Goal: Find specific page/section: Find specific page/section

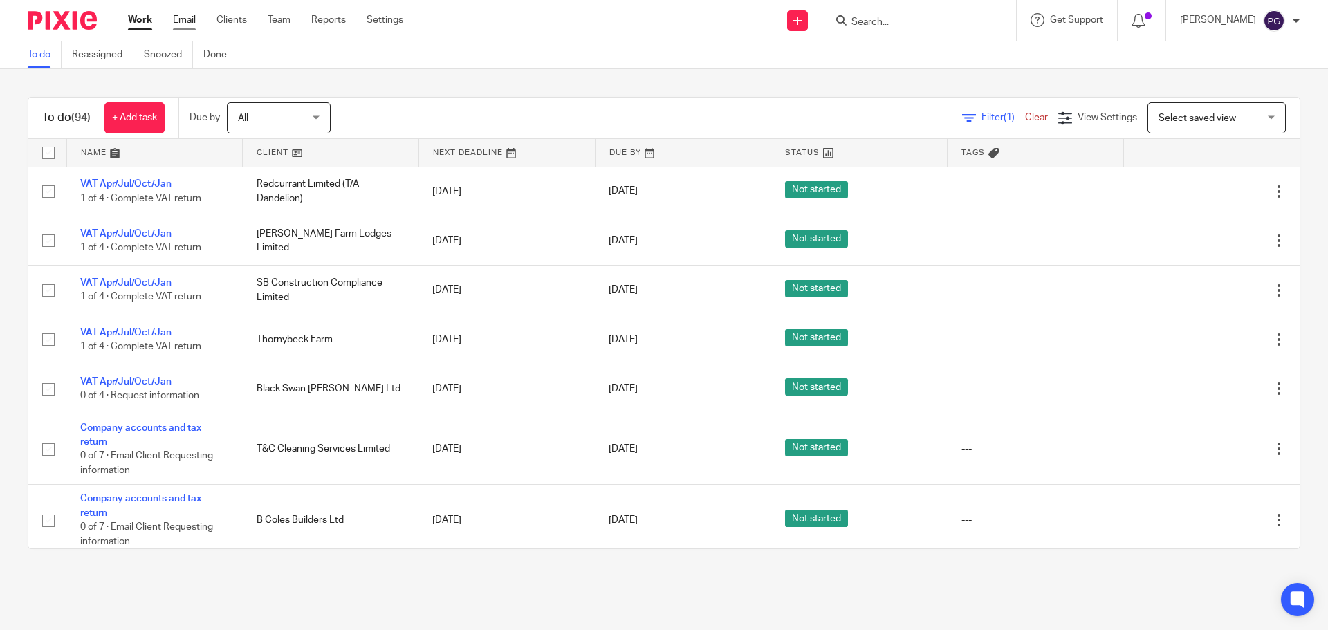
click at [187, 17] on link "Email" at bounding box center [184, 20] width 23 height 14
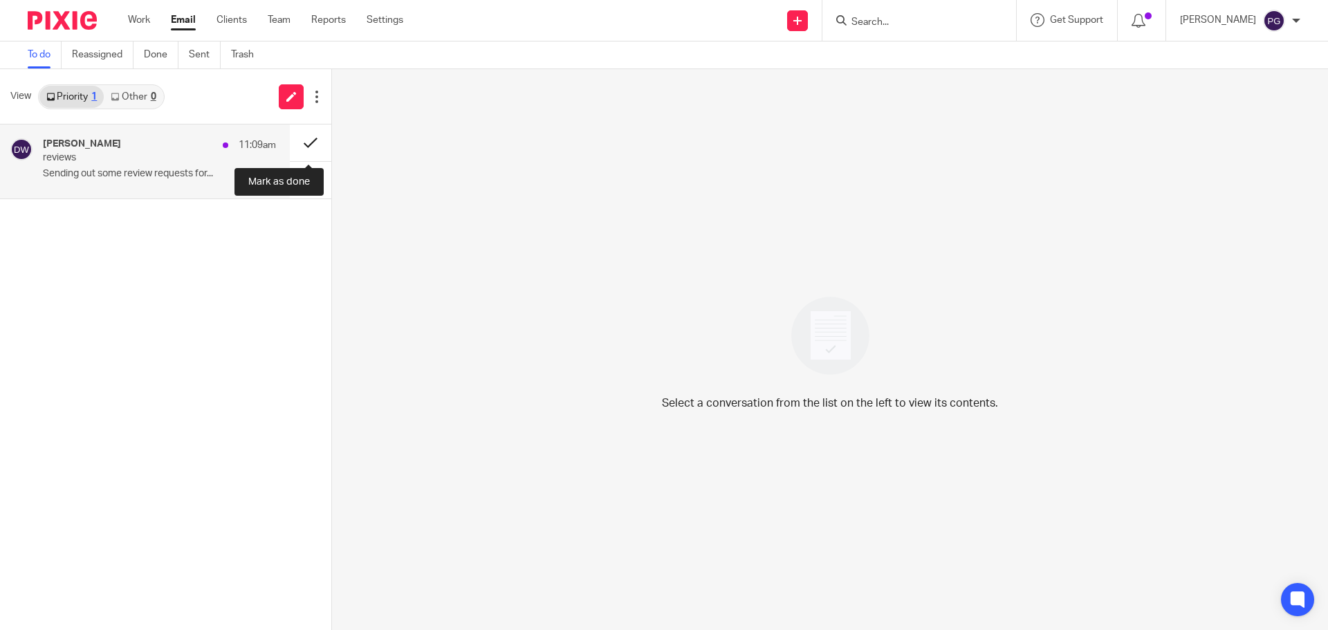
click at [327, 151] on button at bounding box center [311, 143] width 42 height 37
click at [312, 153] on button at bounding box center [311, 143] width 42 height 37
